Goal: Task Accomplishment & Management: Manage account settings

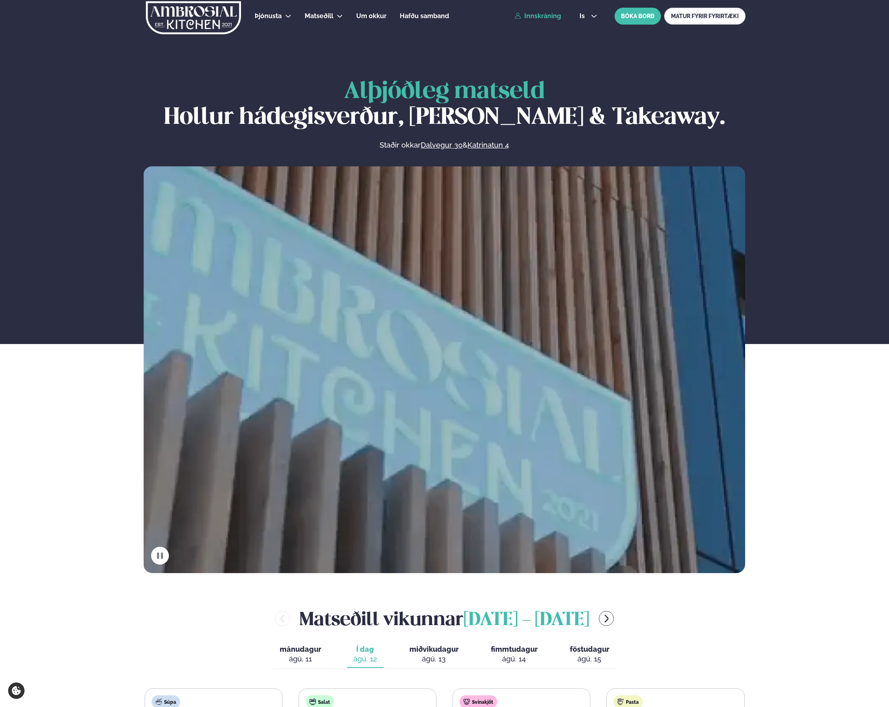
click at [540, 15] on link "Innskráning" at bounding box center [538, 15] width 46 height 7
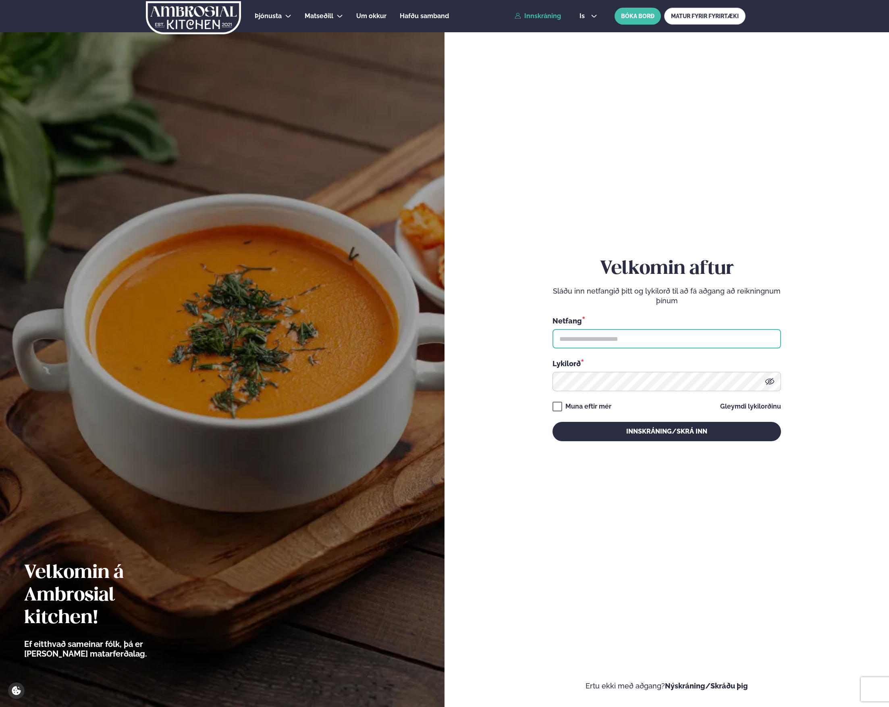
type input "**********"
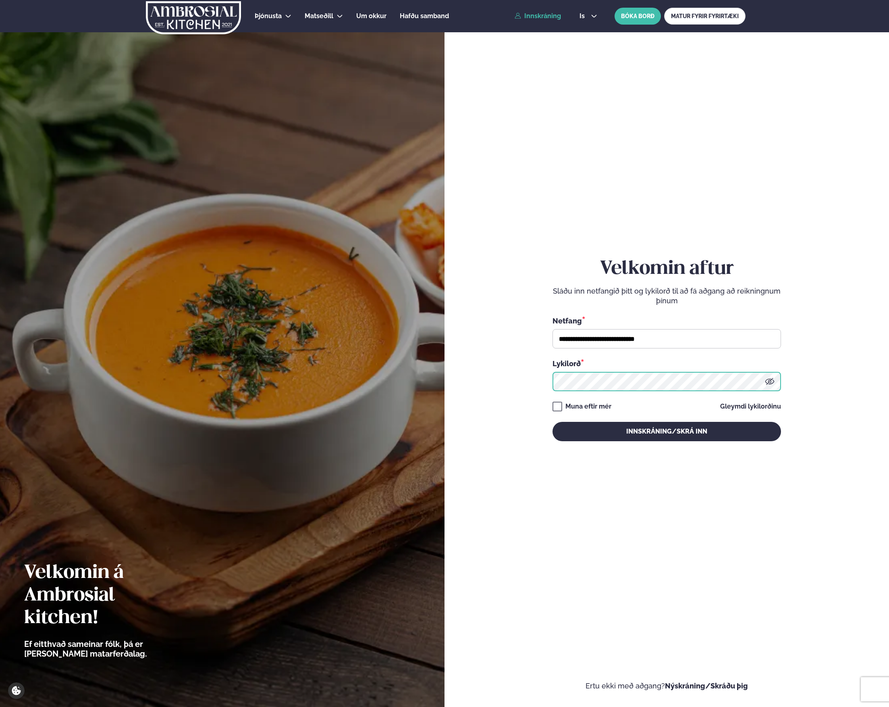
click at [667, 431] on button "Innskráning/Skrá inn" at bounding box center [667, 431] width 229 height 19
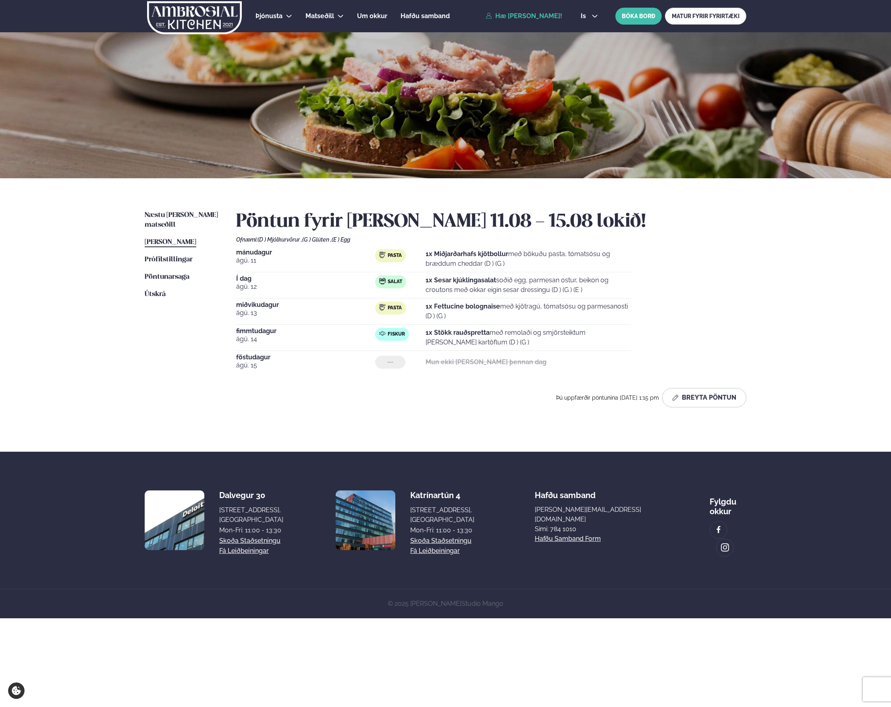
click at [452, 281] on strong "1x Sesar kjúklingasalat" at bounding box center [461, 280] width 71 height 8
